Goal: Transaction & Acquisition: Obtain resource

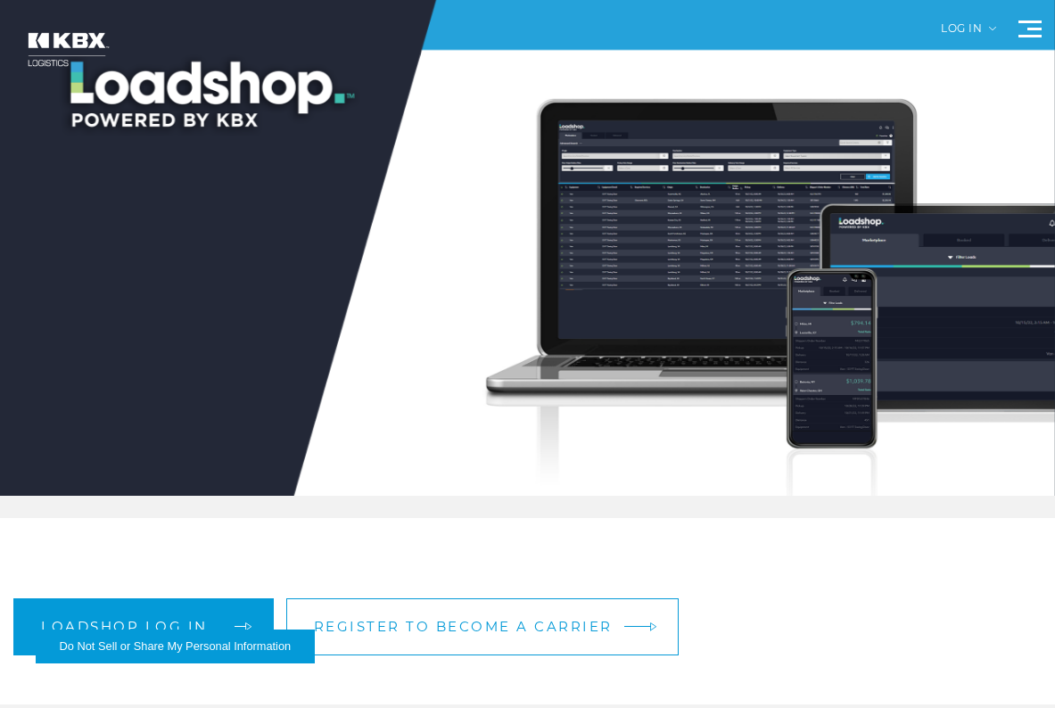
click at [463, 630] on span "Register to become a carrier" at bounding box center [463, 626] width 299 height 13
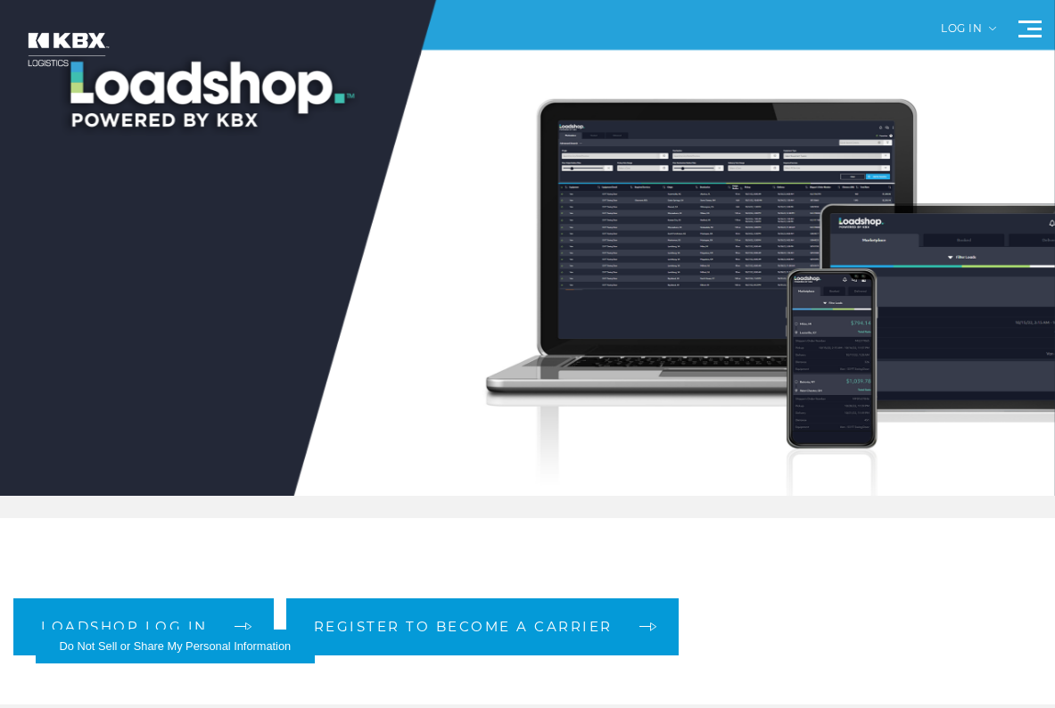
click at [942, 37] on div "Log in" at bounding box center [968, 35] width 55 height 24
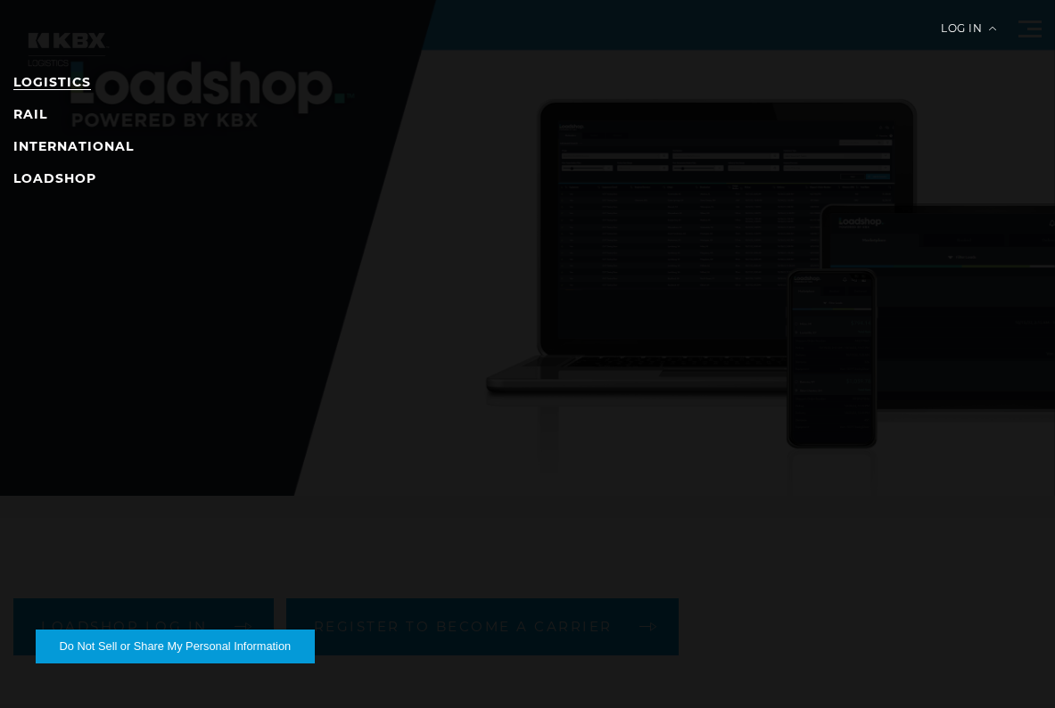
click at [46, 83] on link "LOGISTICS" at bounding box center [52, 82] width 78 height 16
click at [177, 90] on li "LOGISTICS" at bounding box center [527, 81] width 1028 height 21
click at [68, 176] on link "LOADSHOP" at bounding box center [54, 178] width 83 height 16
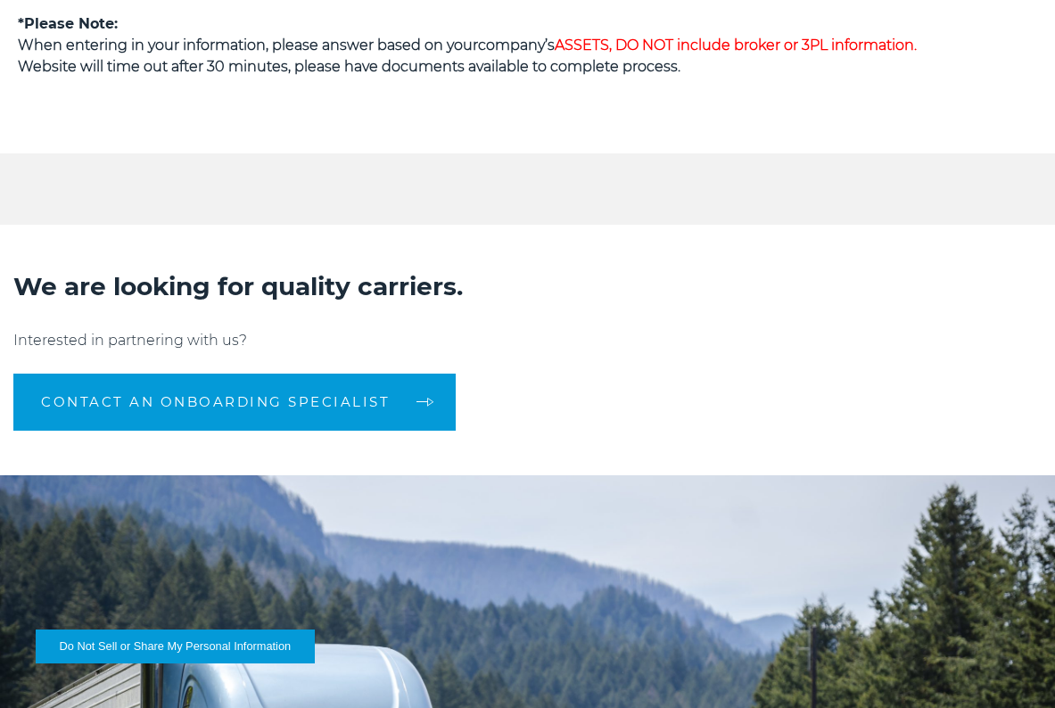
scroll to position [1391, 0]
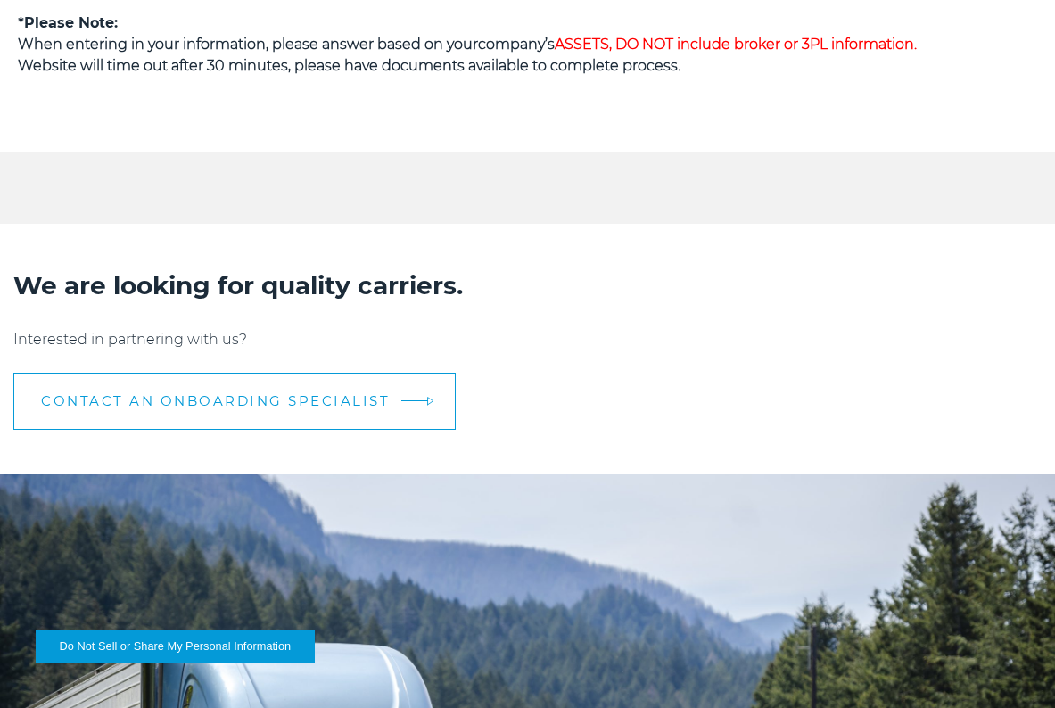
click at [325, 400] on span "CONTACT AN ONBOARDING SPECIALIST" at bounding box center [215, 400] width 349 height 13
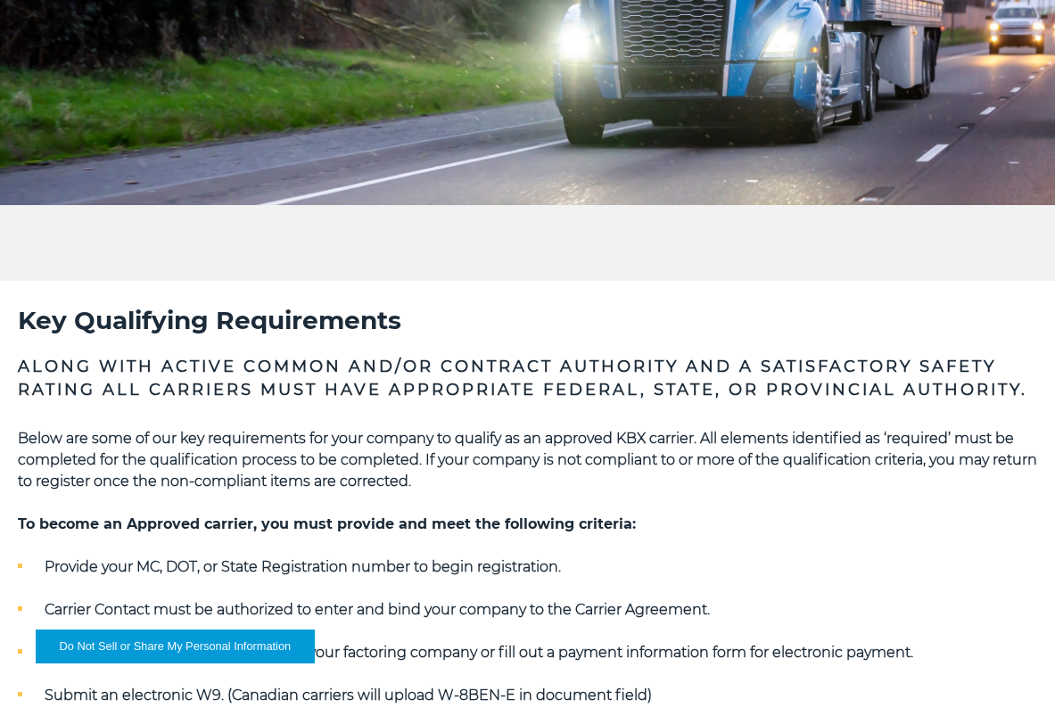
scroll to position [0, 0]
